Goal: Check status

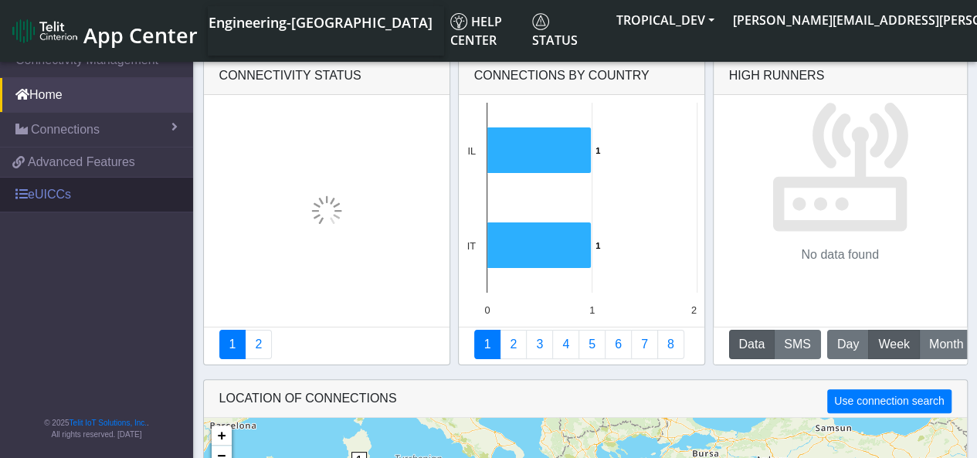
click at [124, 202] on link "eUICCs" at bounding box center [96, 195] width 193 height 34
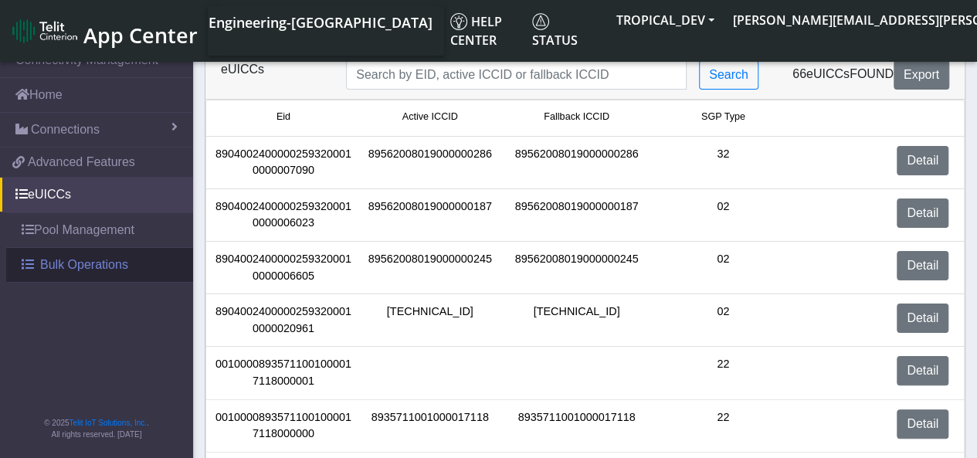
click at [111, 271] on span "Bulk Operations" at bounding box center [84, 265] width 88 height 19
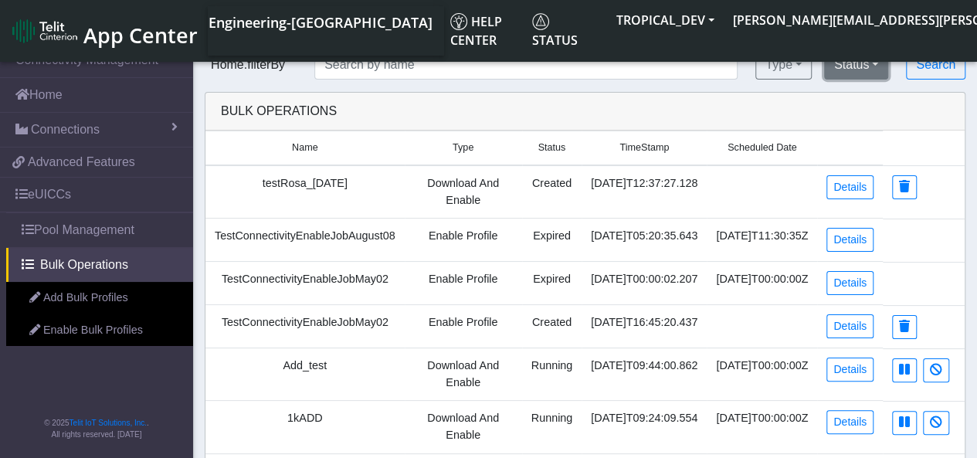
click at [858, 66] on button "Status" at bounding box center [856, 64] width 64 height 29
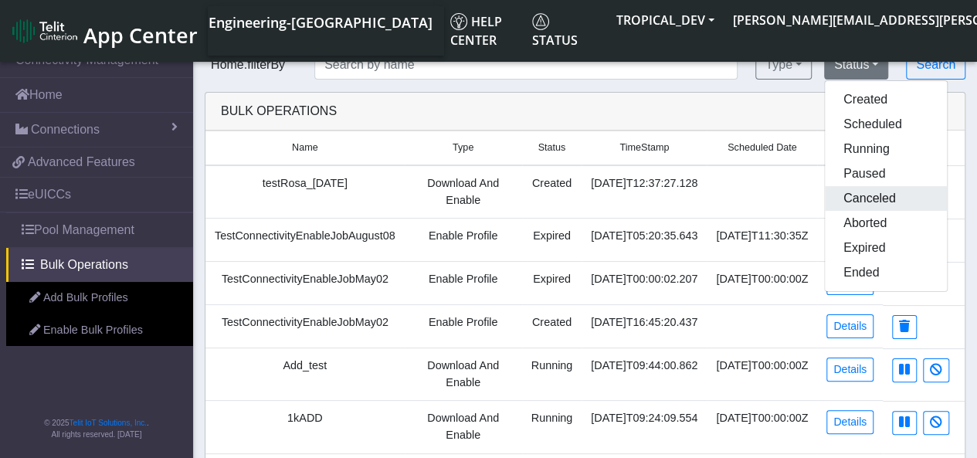
click at [929, 202] on button "Canceled" at bounding box center [886, 198] width 122 height 25
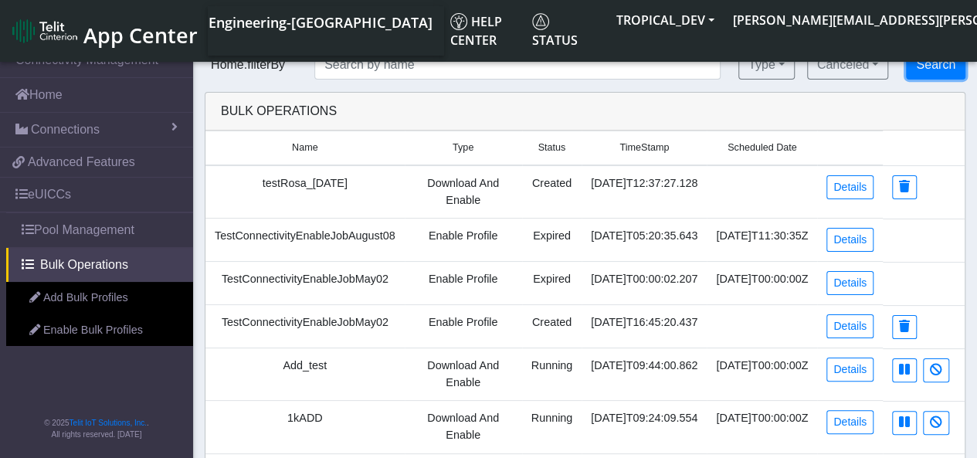
click at [933, 75] on button "Search" at bounding box center [935, 64] width 59 height 29
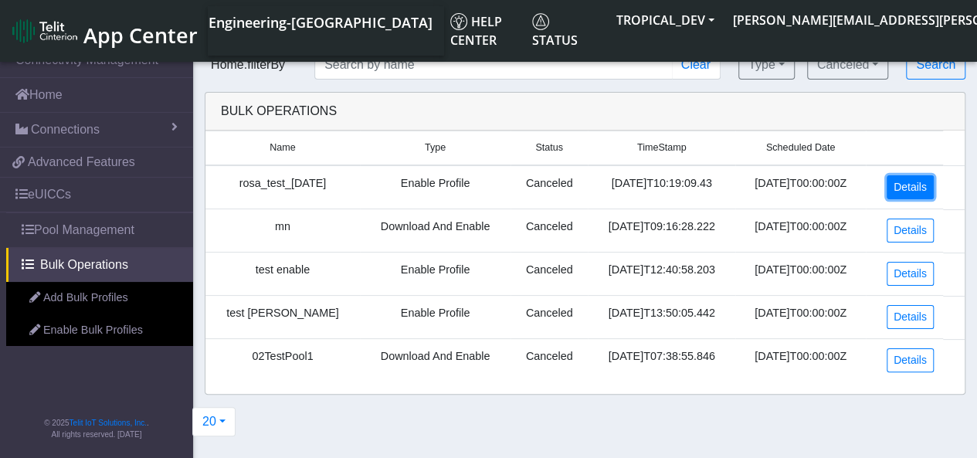
click at [909, 197] on link "Details" at bounding box center [909, 187] width 47 height 24
